Goal: Transaction & Acquisition: Purchase product/service

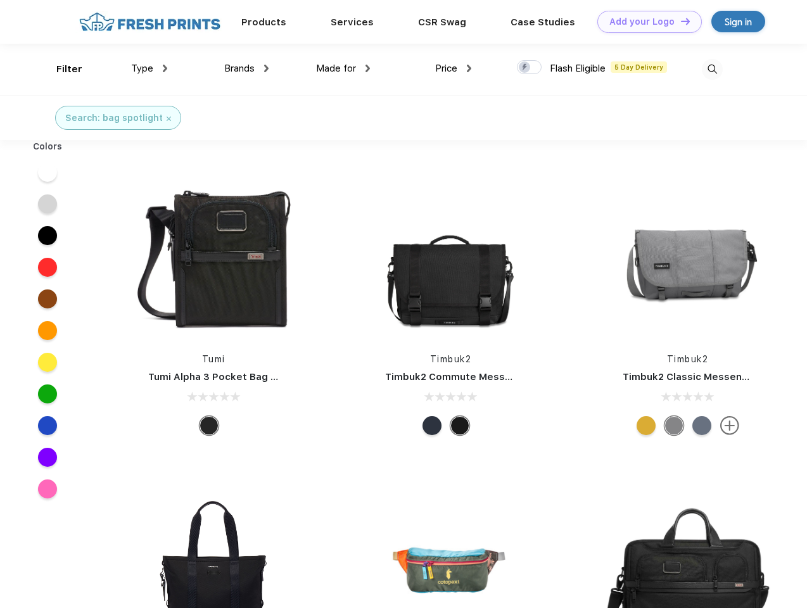
scroll to position [1, 0]
click at [645, 22] on link "Add your Logo Design Tool" at bounding box center [649, 22] width 104 height 22
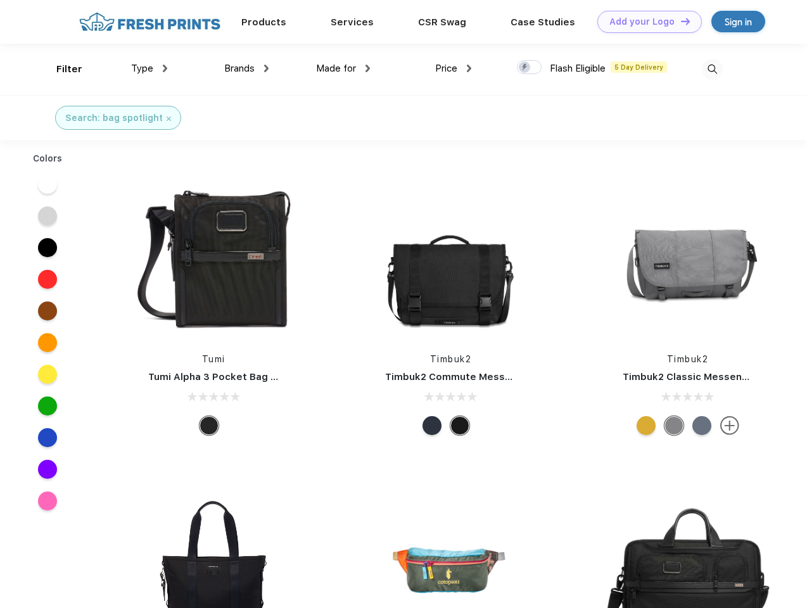
click at [0, 0] on div "Design Tool" at bounding box center [0, 0] width 0 height 0
click at [680, 21] on link "Add your Logo Design Tool" at bounding box center [649, 22] width 104 height 22
click at [61, 69] on div "Filter" at bounding box center [69, 69] width 26 height 15
click at [149, 68] on span "Type" at bounding box center [142, 68] width 22 height 11
click at [246, 68] on span "Brands" at bounding box center [239, 68] width 30 height 11
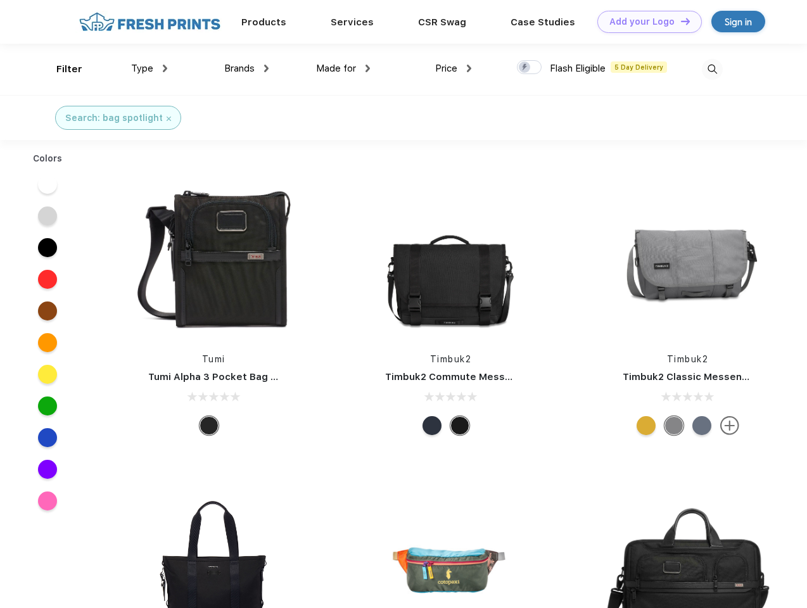
click at [343, 68] on span "Made for" at bounding box center [336, 68] width 40 height 11
click at [453, 68] on span "Price" at bounding box center [446, 68] width 22 height 11
click at [529, 68] on div at bounding box center [529, 67] width 25 height 14
click at [525, 68] on input "checkbox" at bounding box center [521, 64] width 8 height 8
click at [712, 69] on img at bounding box center [712, 69] width 21 height 21
